Goal: Check status: Check status

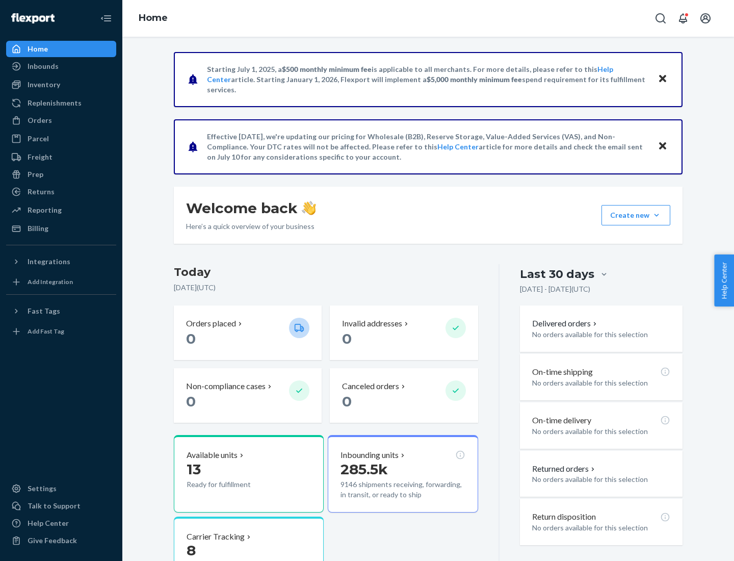
click at [657, 215] on button "Create new Create new inbound Create new order Create new product" at bounding box center [635, 215] width 69 height 20
click at [42, 66] on div "Inbounds" at bounding box center [43, 66] width 31 height 10
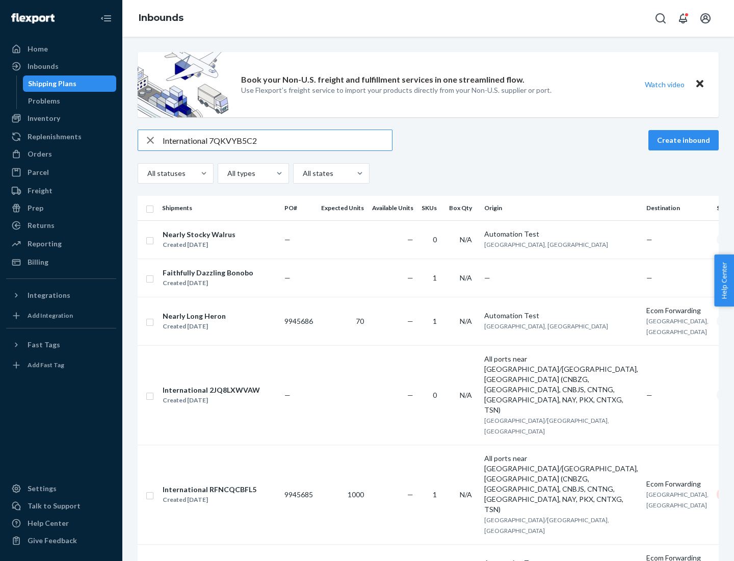
type input "International 7QKVYB5C29"
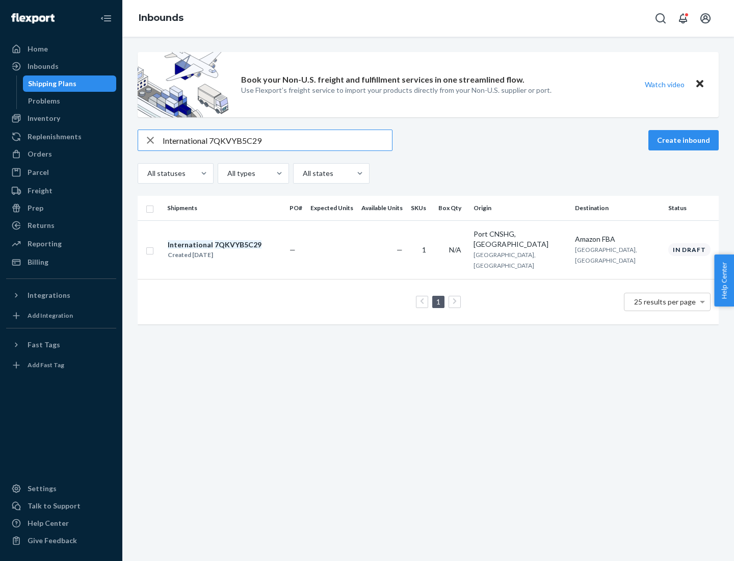
click at [232, 250] on div "Created [DATE]" at bounding box center [215, 255] width 94 height 10
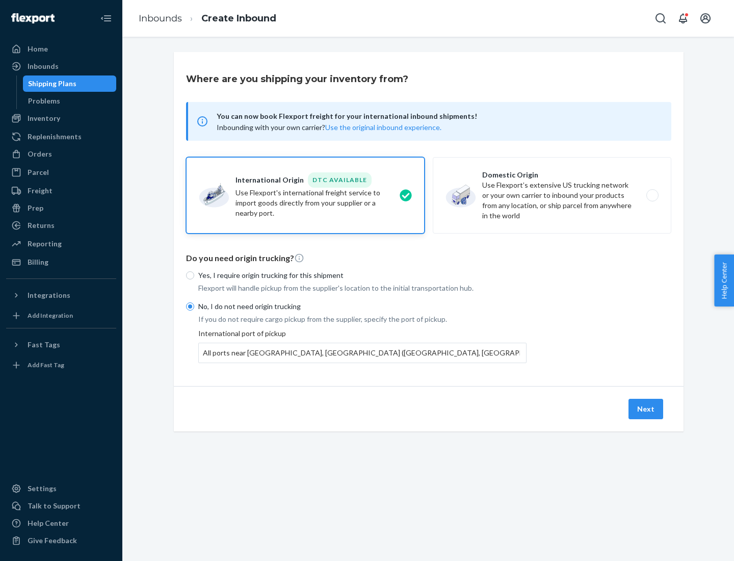
click at [646, 408] on button "Next" at bounding box center [645, 409] width 35 height 20
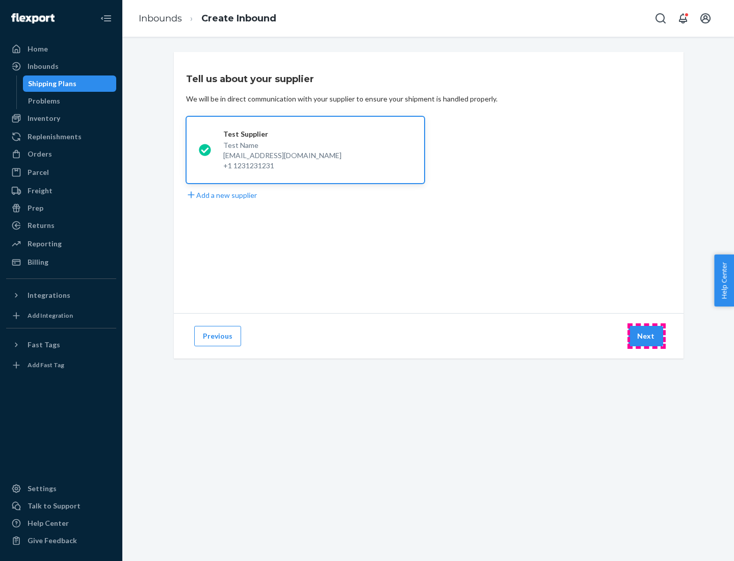
click at [646, 336] on button "Next" at bounding box center [645, 336] width 35 height 20
